Goal: Check status: Verify the current state of an ongoing process or item

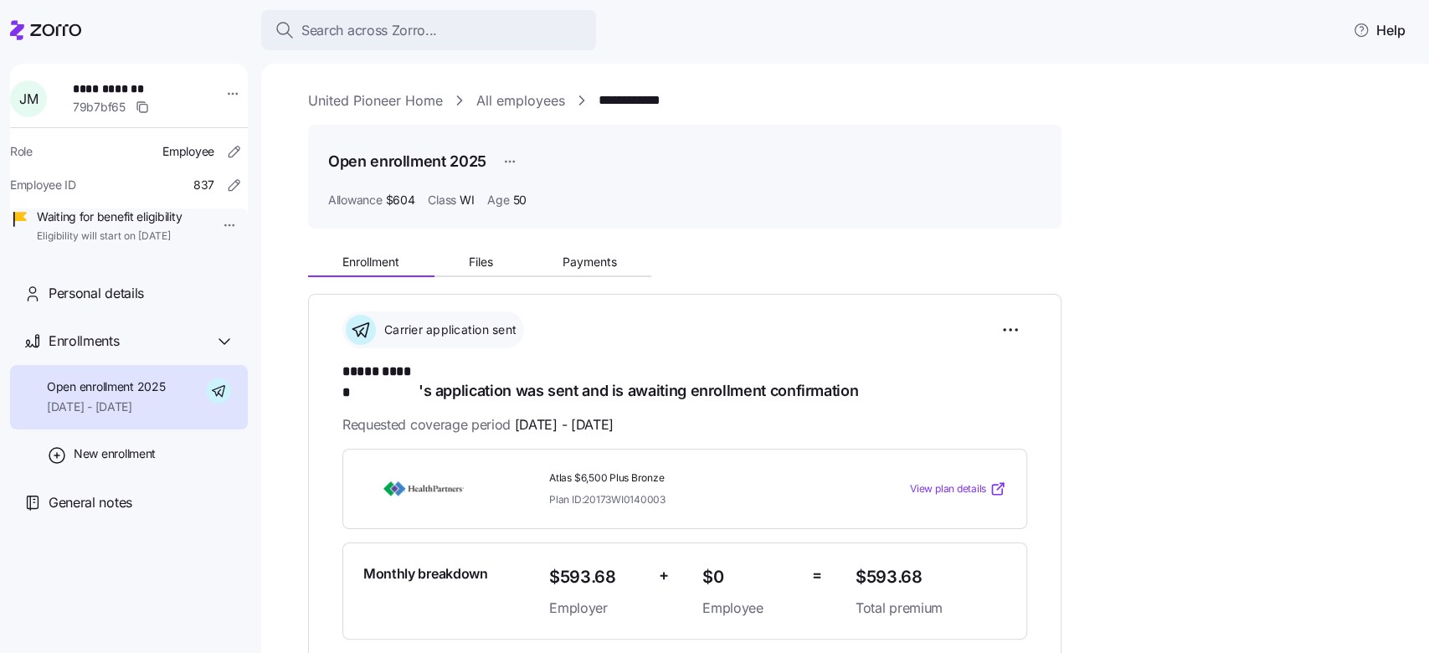
click at [381, 90] on link "United Pioneer Home" at bounding box center [375, 100] width 135 height 21
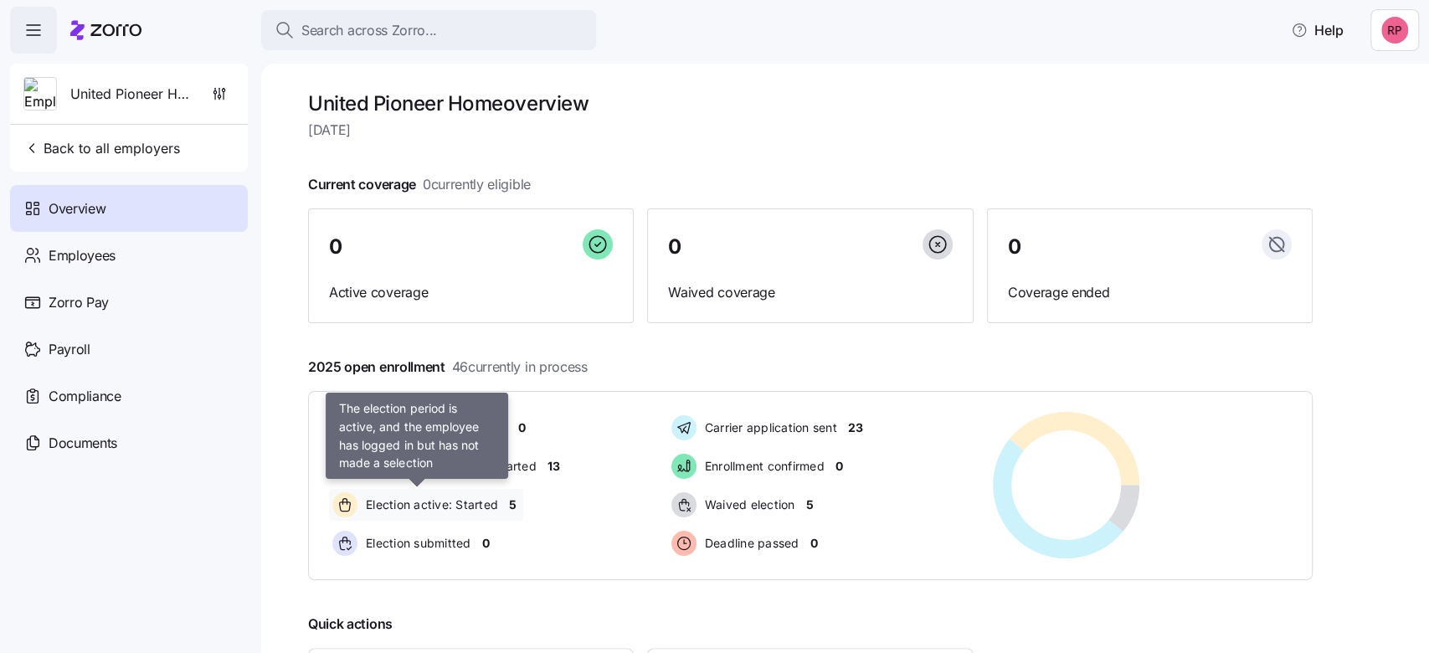
click at [461, 493] on div "Election active: Started" at bounding box center [417, 505] width 177 height 32
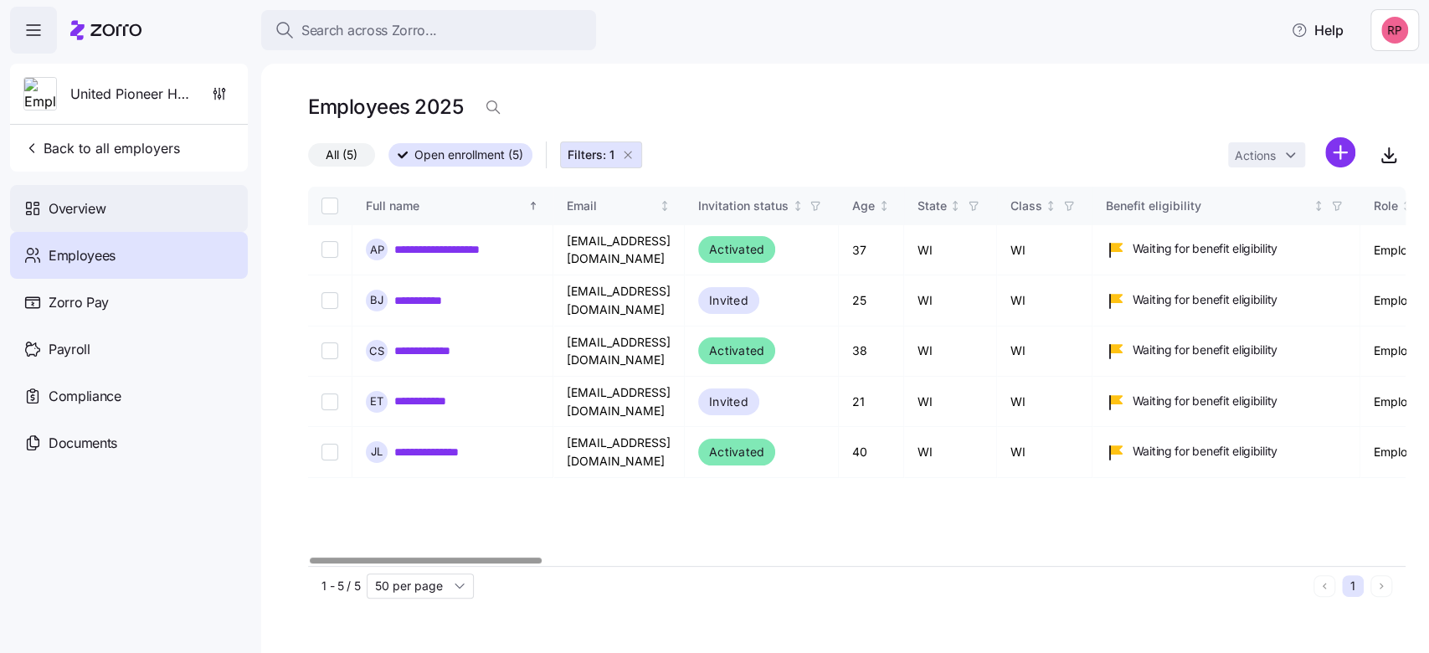
click at [86, 210] on span "Overview" at bounding box center [77, 208] width 57 height 21
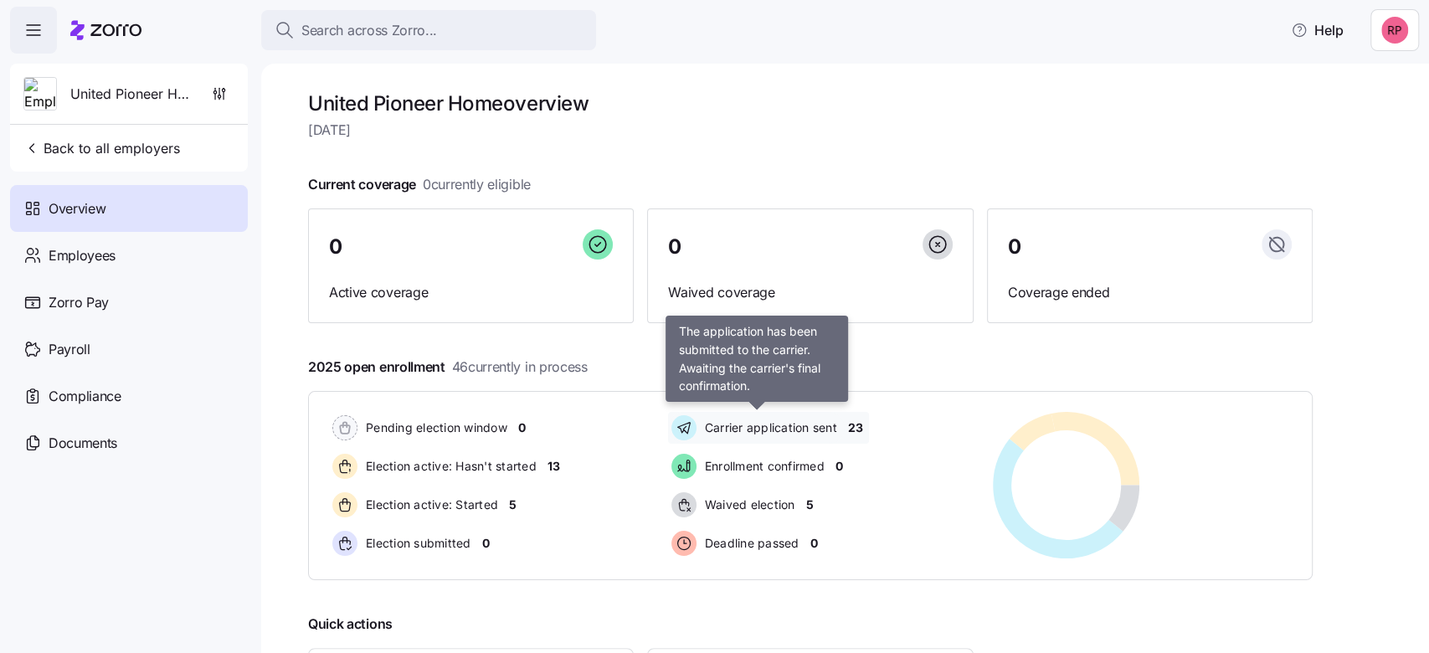
click at [785, 431] on span "Carrier application sent" at bounding box center [768, 427] width 137 height 17
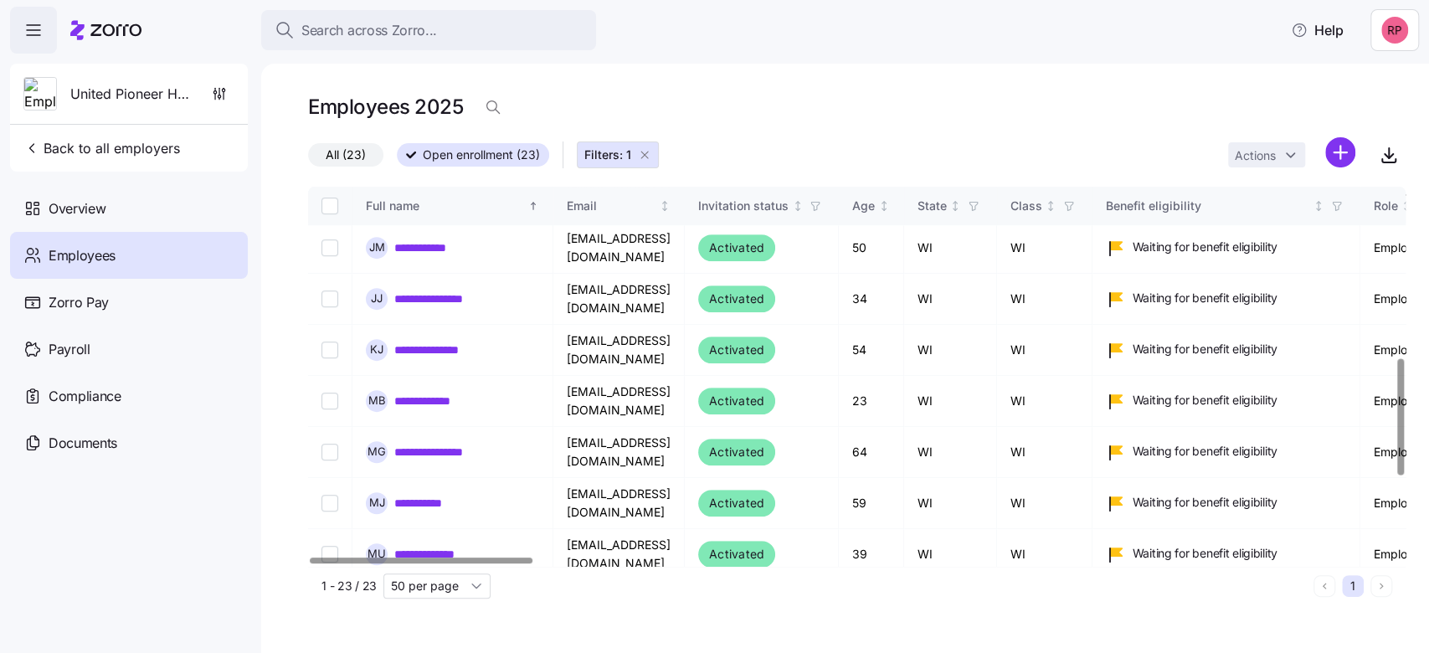
scroll to position [557, 0]
